Goal: Task Accomplishment & Management: Use online tool/utility

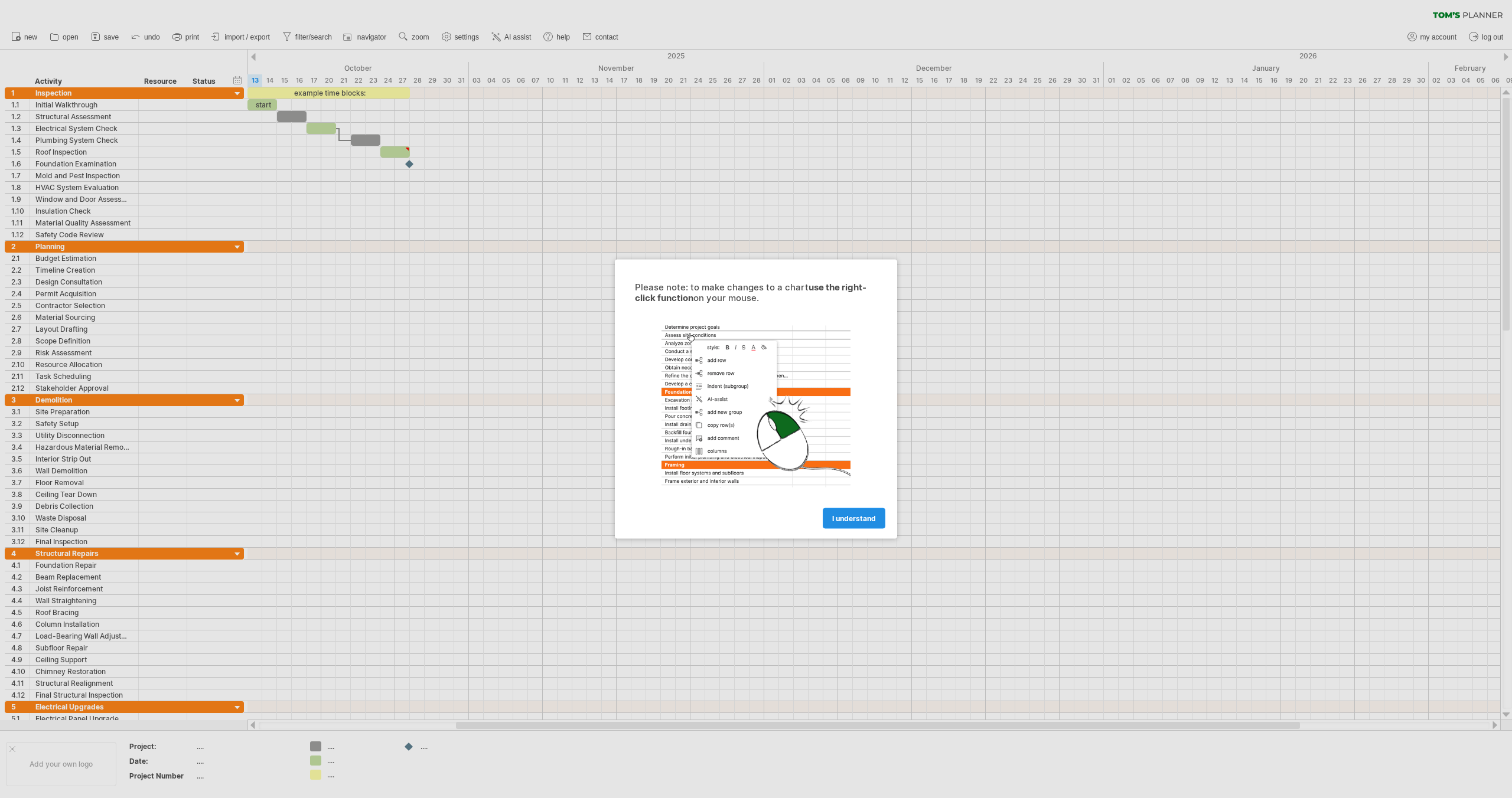
click at [843, 520] on span "I understand" at bounding box center [854, 519] width 44 height 9
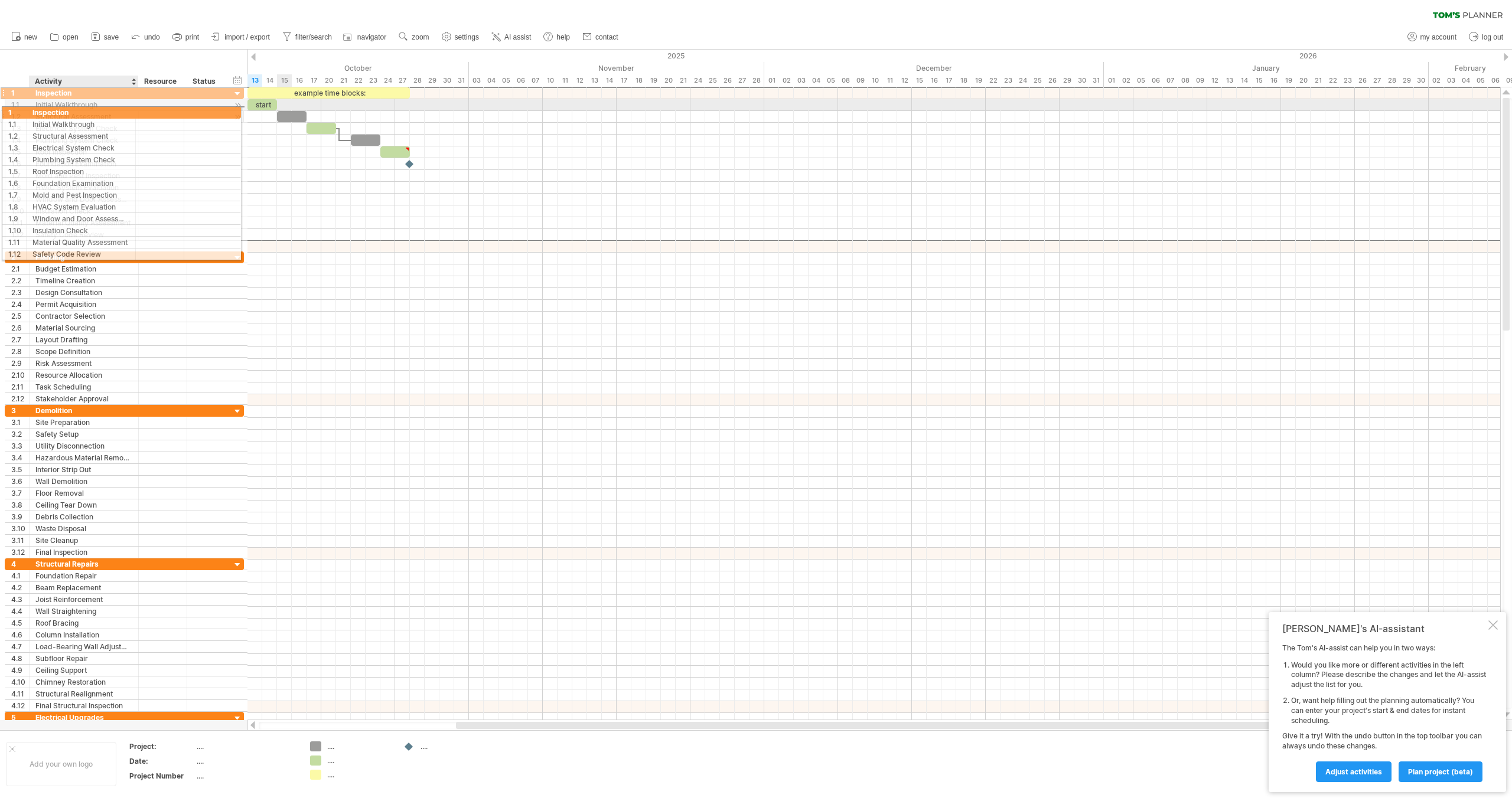
drag, startPoint x: 50, startPoint y: 94, endPoint x: 44, endPoint y: 111, distance: 18.0
click at [44, 110] on div "**********" at bounding box center [124, 164] width 239 height 154
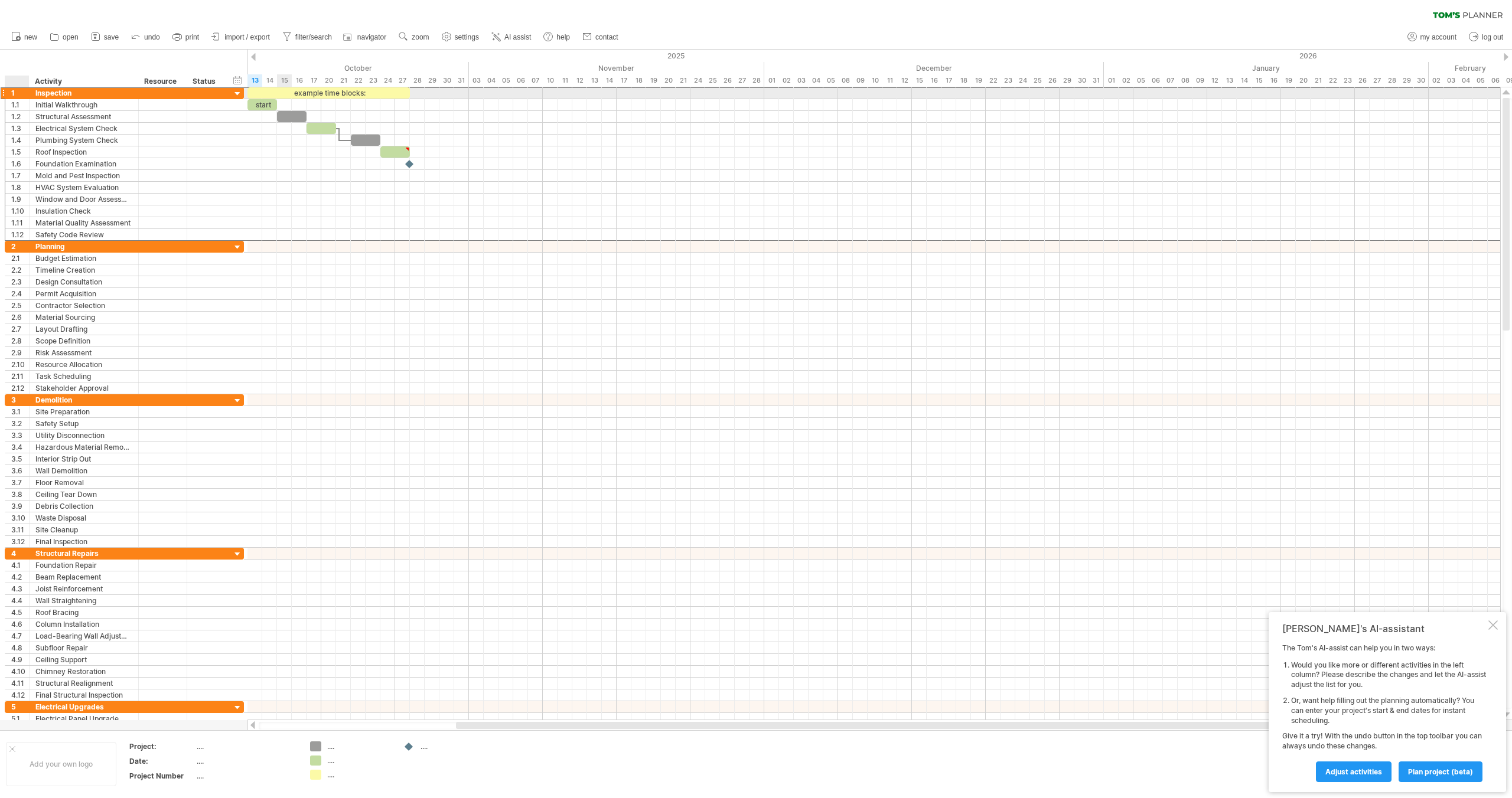
click at [16, 94] on div "1" at bounding box center [20, 93] width 18 height 11
click at [13, 94] on div "1" at bounding box center [20, 93] width 18 height 11
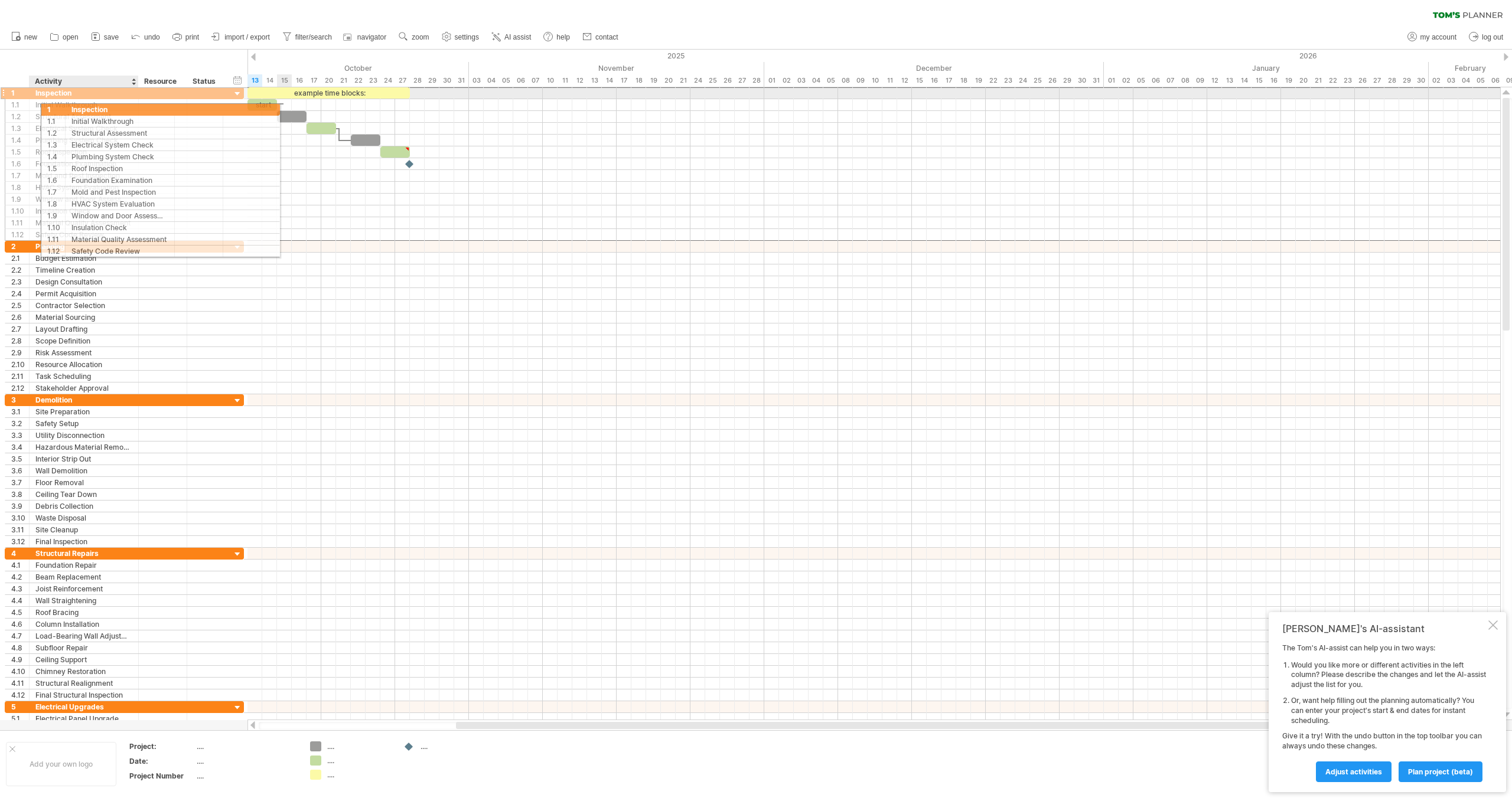
drag, startPoint x: 14, startPoint y: 94, endPoint x: 71, endPoint y: 98, distance: 57.1
click at [74, 98] on div "**********" at bounding box center [124, 93] width 239 height 13
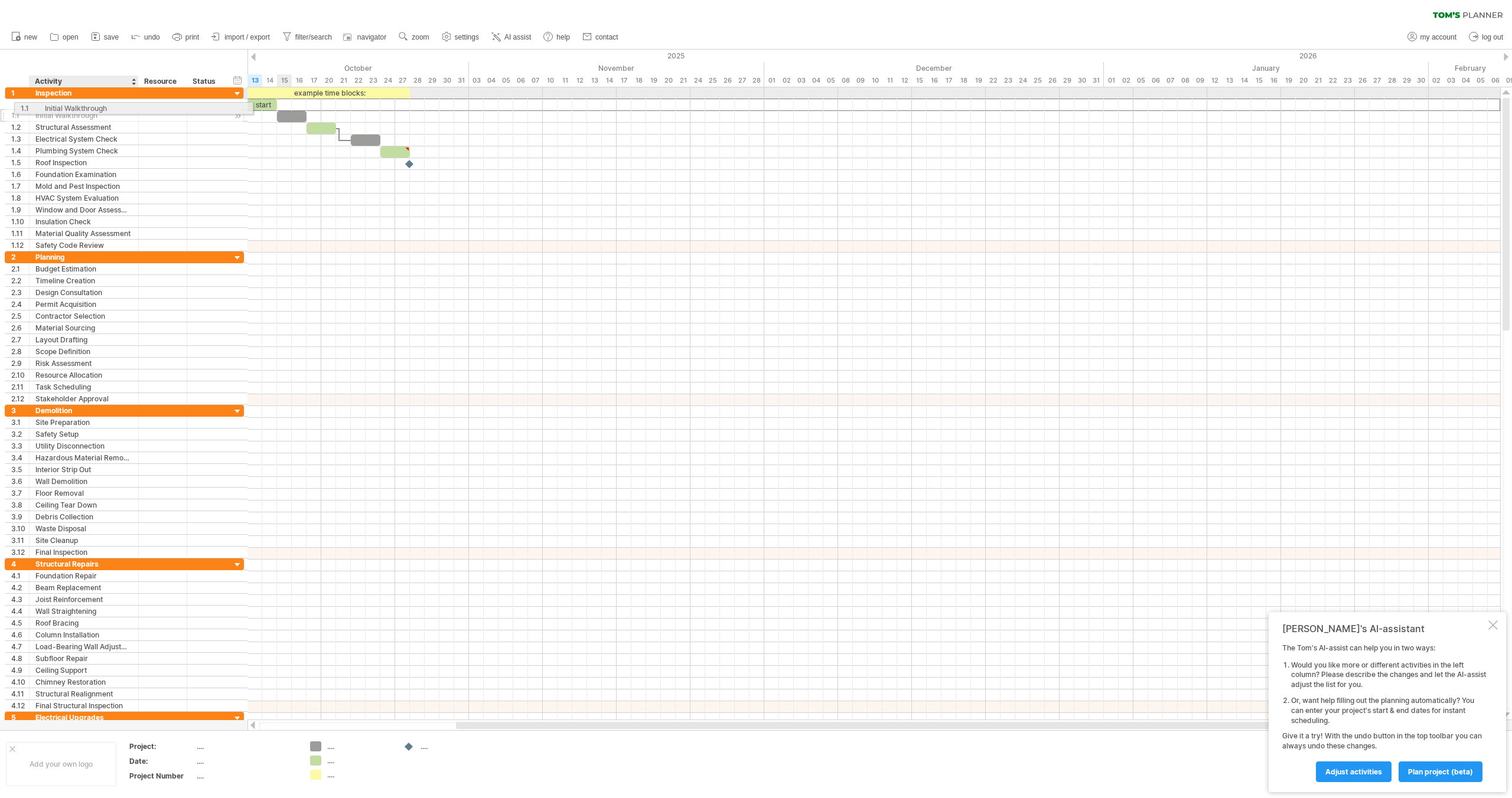
drag, startPoint x: 20, startPoint y: 103, endPoint x: 58, endPoint y: 106, distance: 38.1
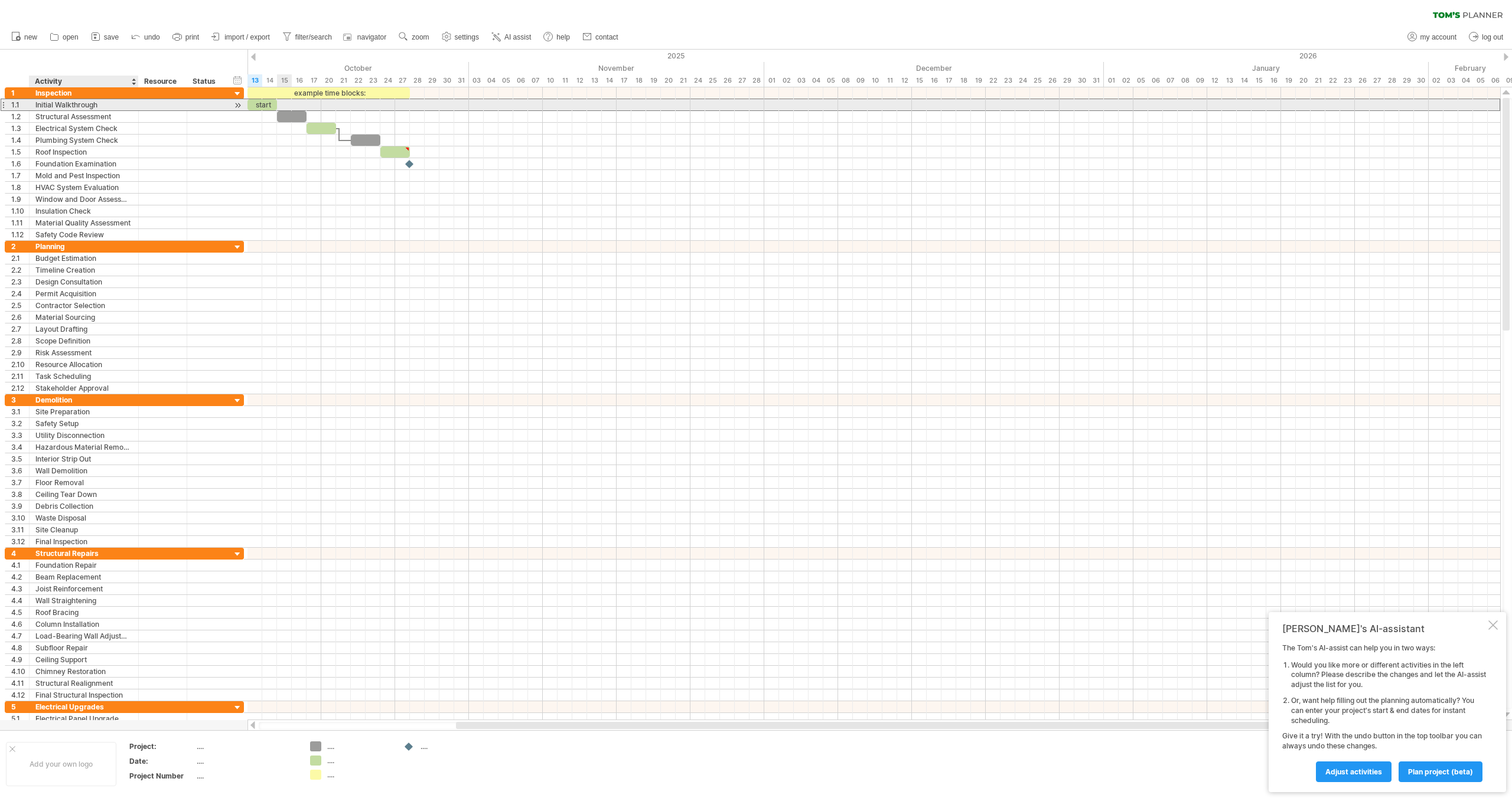
click at [61, 105] on div "Initial Walkthrough" at bounding box center [83, 104] width 97 height 11
click at [57, 94] on div "Inspection" at bounding box center [83, 93] width 97 height 11
click at [64, 104] on div "Initial Walkthrough" at bounding box center [83, 104] width 97 height 11
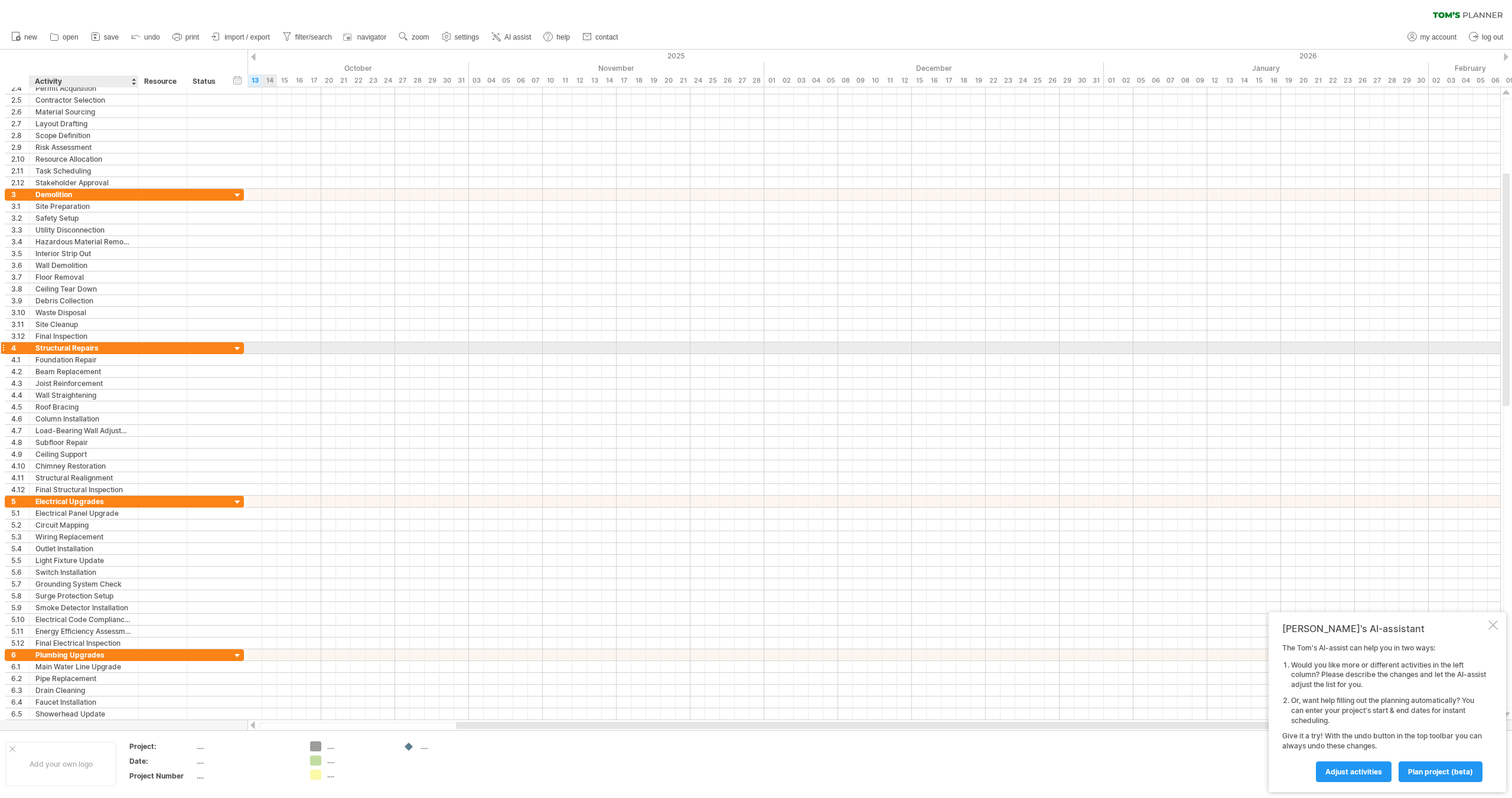
click at [97, 349] on div "Structural Repairs" at bounding box center [83, 348] width 97 height 11
